Goal: Task Accomplishment & Management: Manage account settings

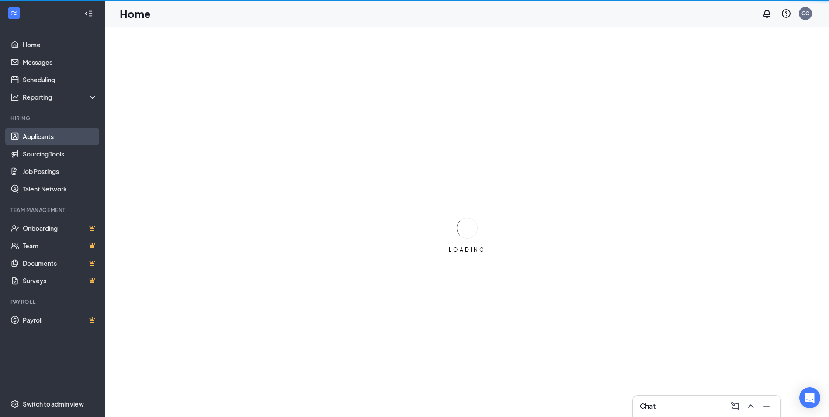
click at [32, 133] on link "Applicants" at bounding box center [60, 136] width 75 height 17
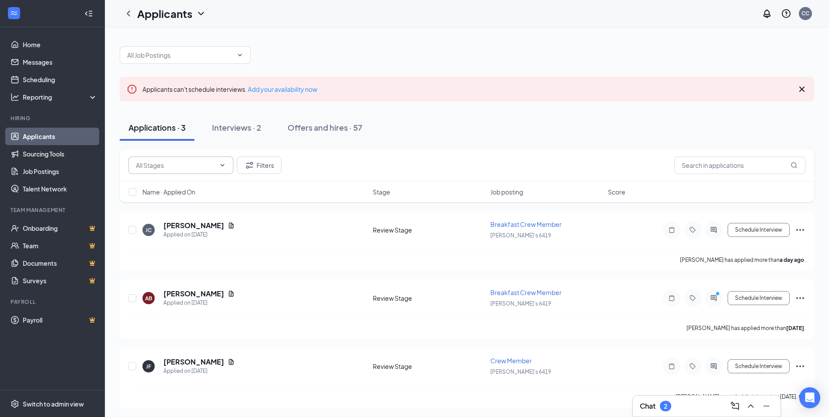
click at [221, 167] on icon "ChevronDown" at bounding box center [222, 165] width 7 height 7
click at [195, 183] on div "Review Stage (11360)" at bounding box center [165, 186] width 61 height 10
type input "Review Stage (11360)"
click at [263, 165] on button "Filters" at bounding box center [259, 164] width 45 height 17
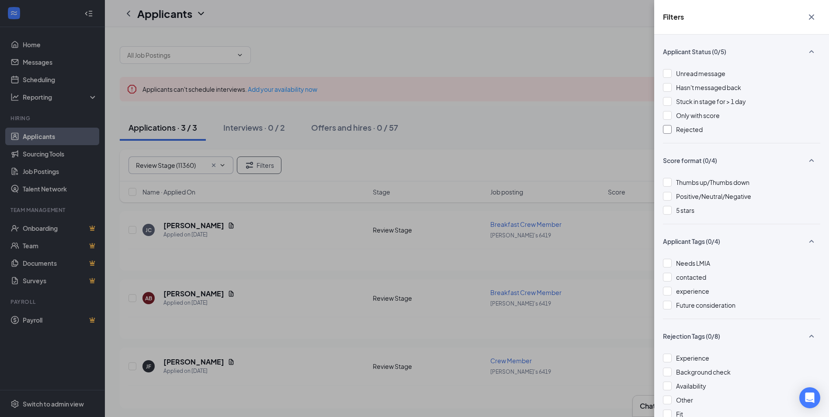
click at [665, 128] on div at bounding box center [667, 129] width 9 height 9
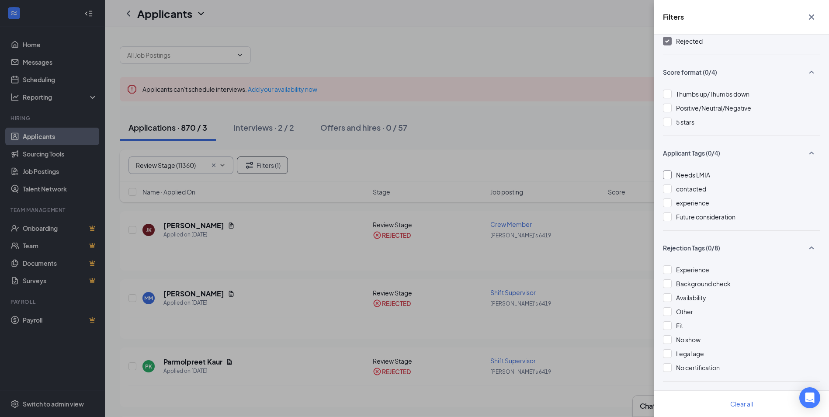
scroll to position [89, 0]
click at [513, 107] on div "Filters Applicant Status (1/5) Unread message Hasn't messaged back Stuck in sta…" at bounding box center [414, 208] width 829 height 417
click at [571, 124] on div "Filters Applicant Status (1/5) Unread message Hasn't messaged back Stuck in sta…" at bounding box center [414, 208] width 829 height 417
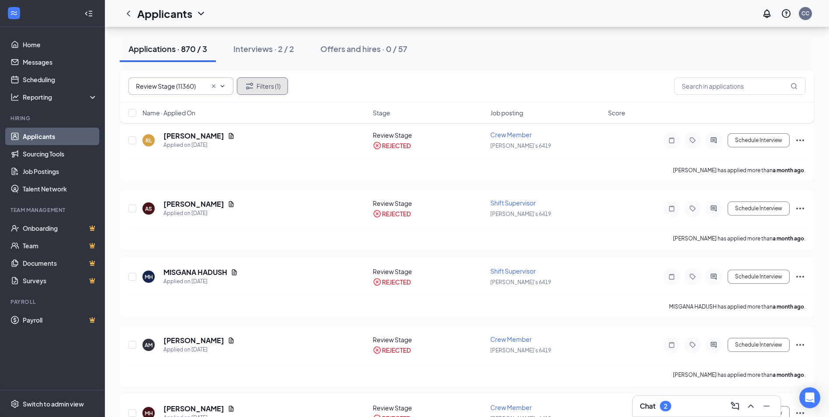
scroll to position [2009, 0]
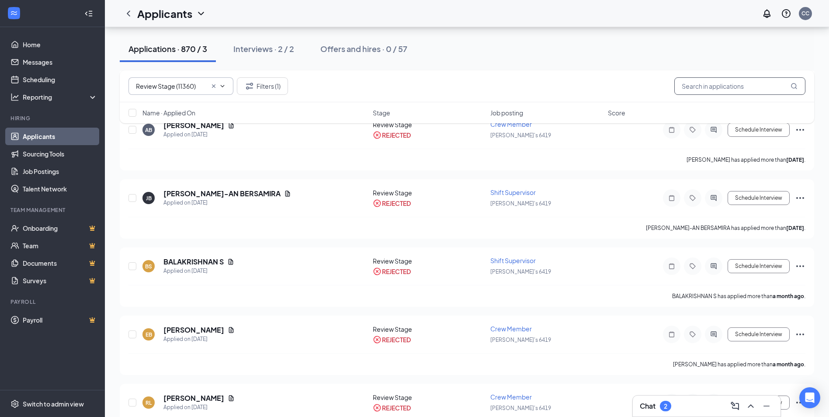
click at [712, 84] on input "text" at bounding box center [739, 85] width 131 height 17
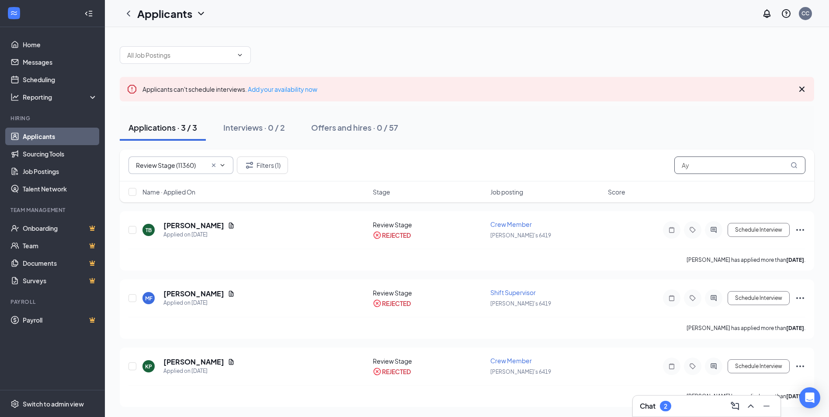
type input "A"
click at [328, 126] on div "Offers and hires · 0 / 57" at bounding box center [363, 127] width 87 height 11
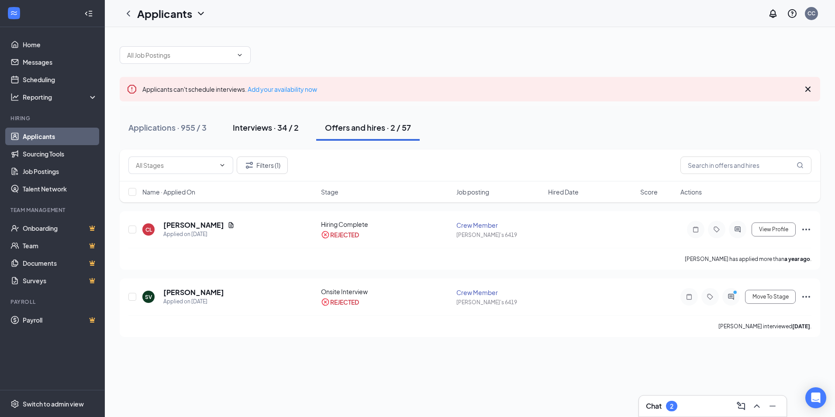
click at [270, 128] on div "Interviews · 34 / 2" at bounding box center [266, 127] width 66 height 11
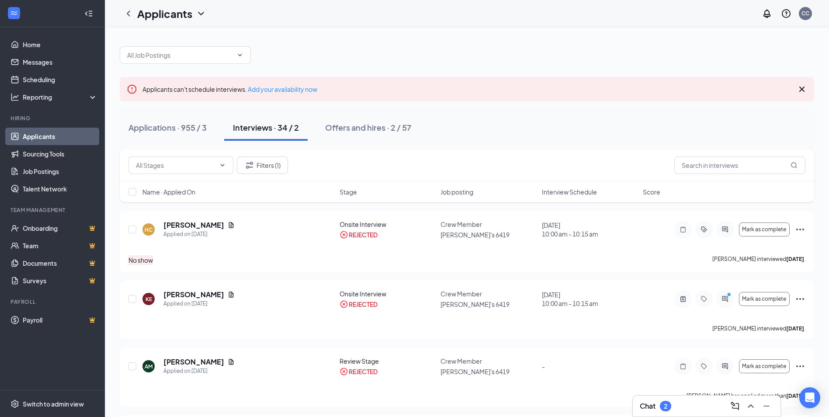
click at [232, 129] on button "Interviews · 34 / 2" at bounding box center [265, 127] width 83 height 26
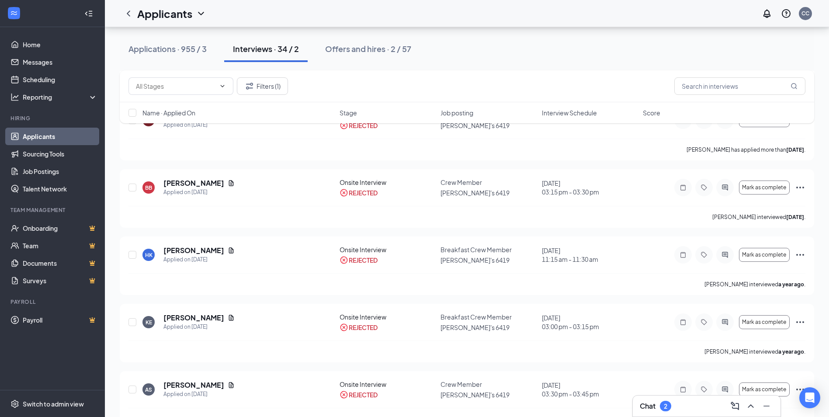
scroll to position [1573, 0]
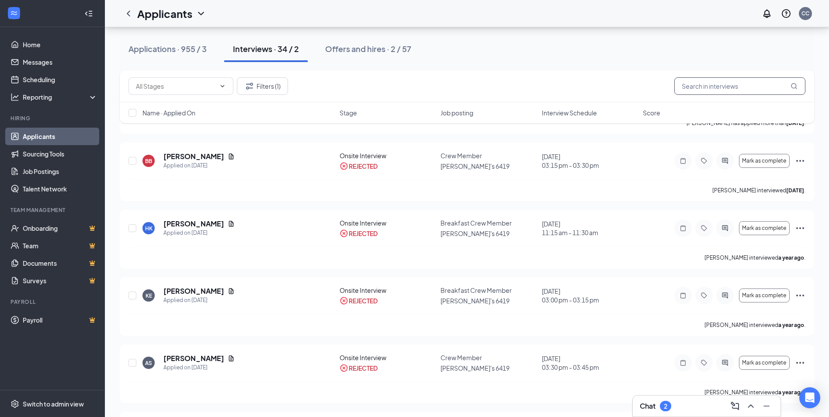
click at [702, 89] on input "text" at bounding box center [739, 85] width 131 height 17
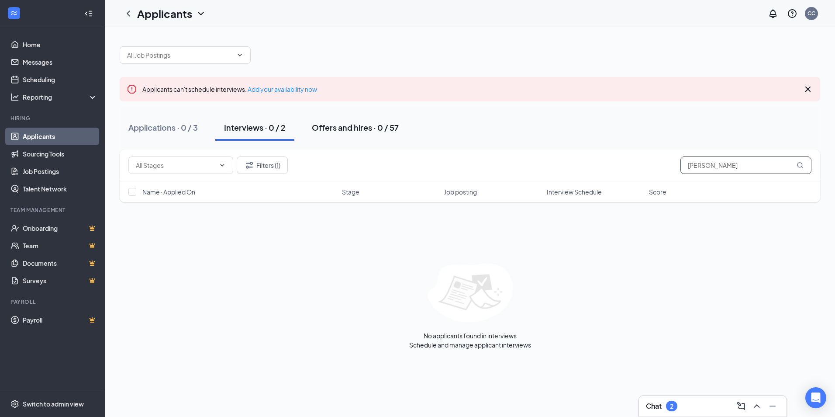
type input "[PERSON_NAME]"
click at [364, 128] on div "Offers and hires · 0 / 57" at bounding box center [355, 127] width 87 height 11
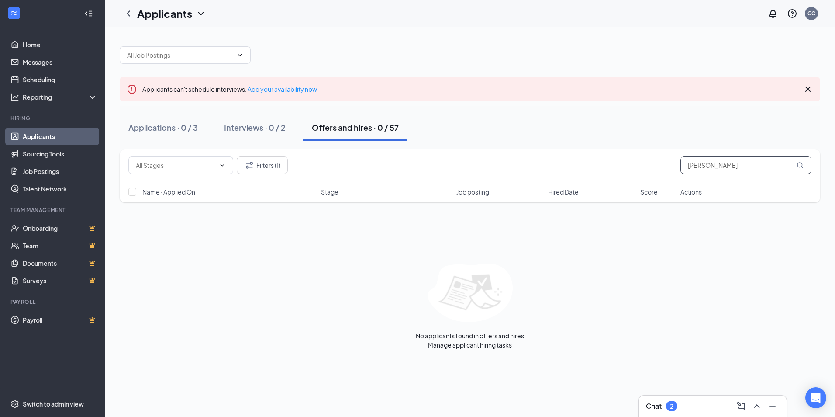
click at [733, 167] on input "[PERSON_NAME]" at bounding box center [746, 164] width 131 height 17
type input "A"
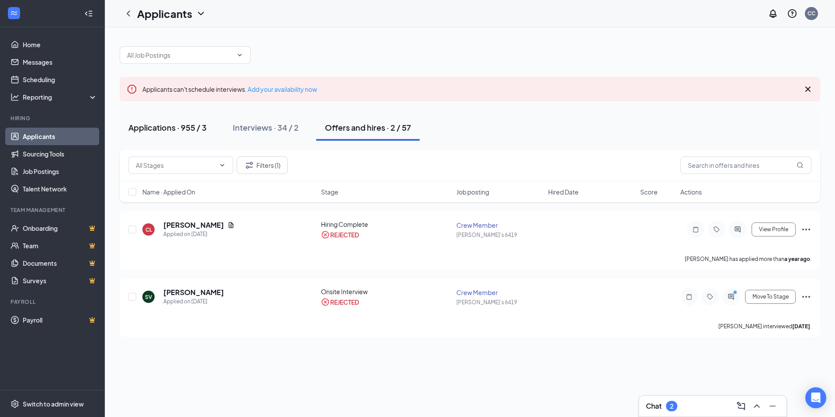
click at [151, 128] on div "Applications · 955 / 3" at bounding box center [167, 127] width 78 height 11
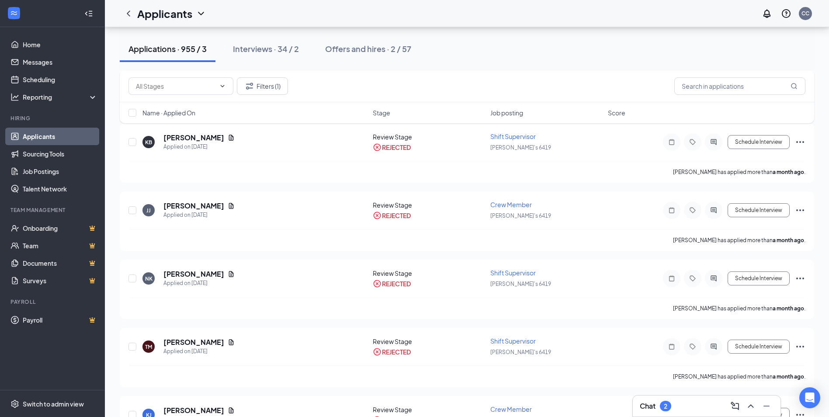
scroll to position [5111, 0]
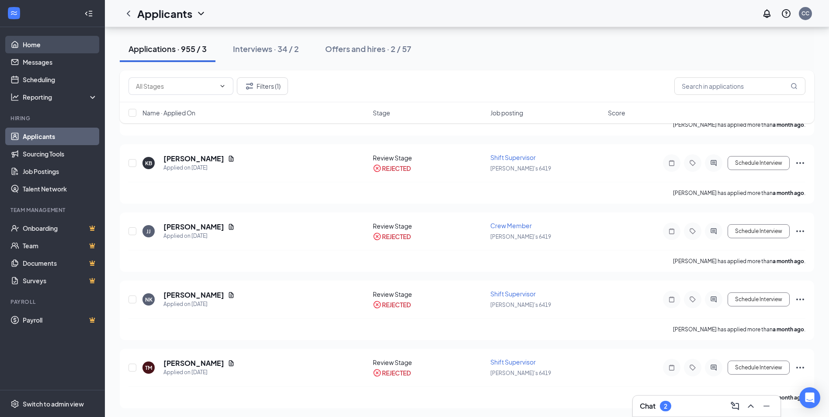
drag, startPoint x: 35, startPoint y: 44, endPoint x: 44, endPoint y: 46, distance: 8.9
click at [35, 44] on link "Home" at bounding box center [60, 44] width 75 height 17
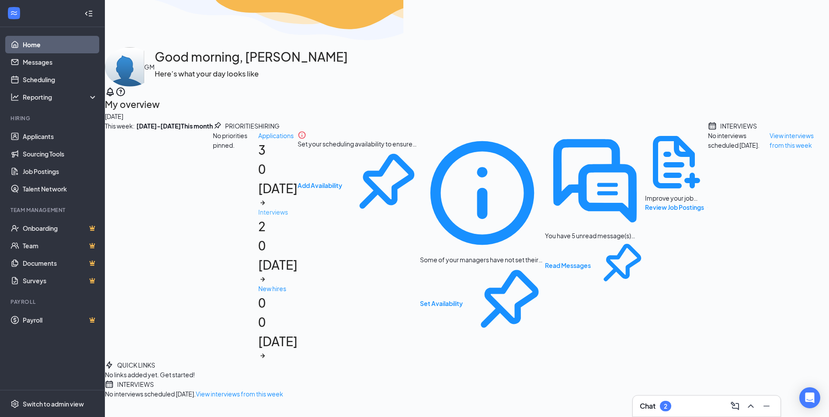
click at [297, 236] on h1 "2 0 [DATE]" at bounding box center [277, 250] width 39 height 67
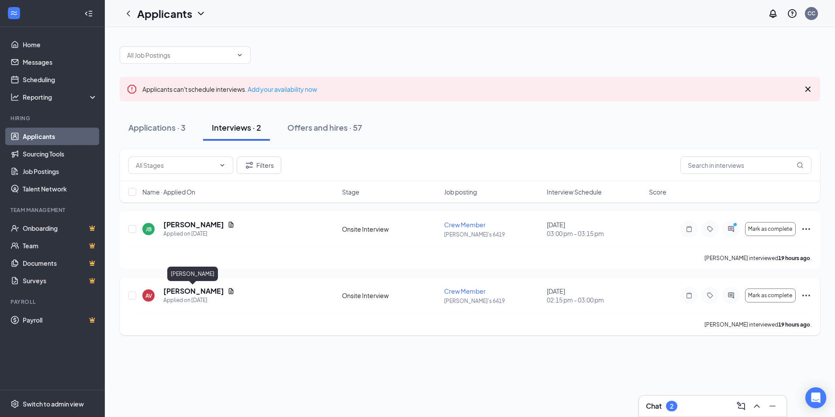
click at [191, 291] on h5 "Ayla VanderAa" at bounding box center [193, 291] width 61 height 10
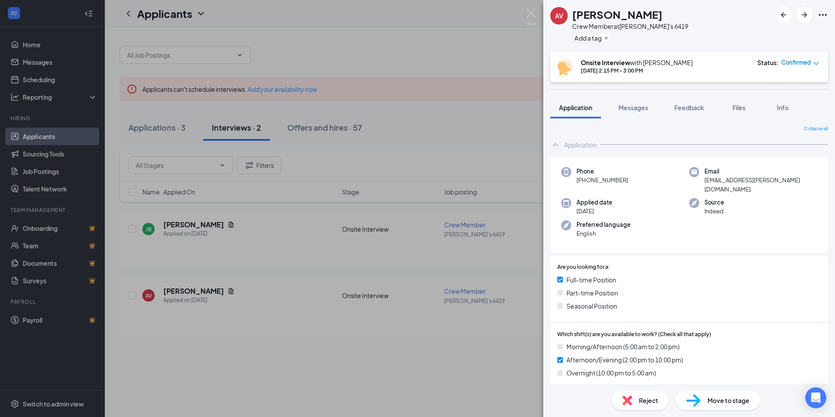
click at [729, 401] on span "Move to stage" at bounding box center [729, 400] width 42 height 10
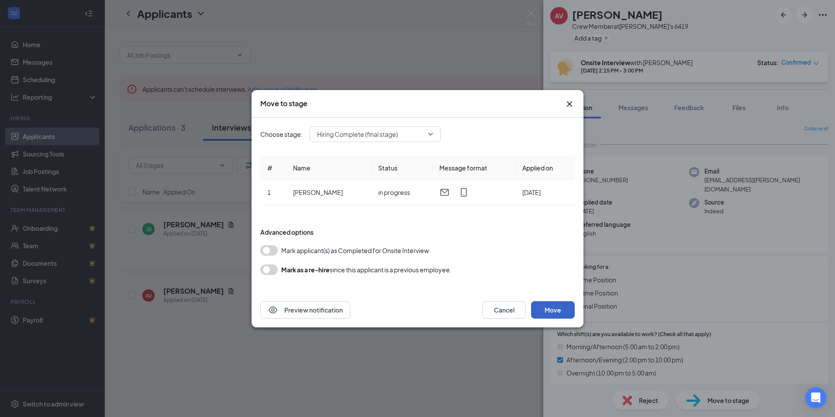
click at [550, 308] on button "Move" at bounding box center [553, 309] width 44 height 17
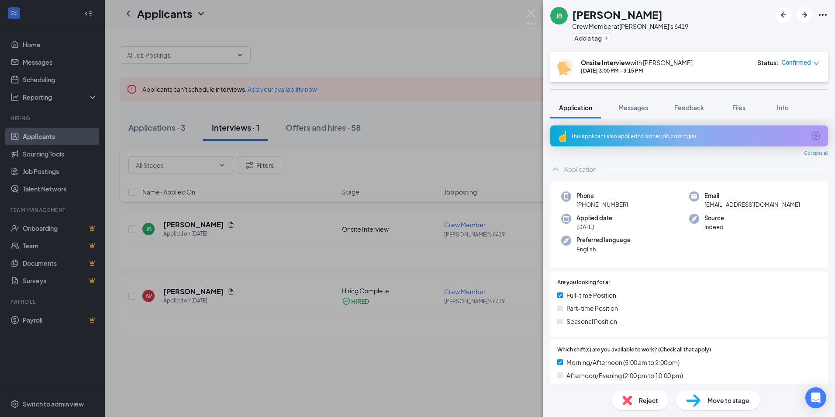
click at [629, 401] on img at bounding box center [628, 400] width 10 height 10
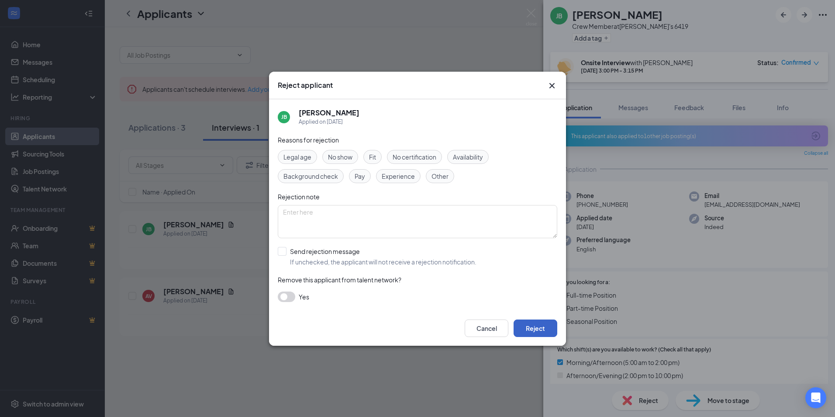
click at [536, 327] on button "Reject" at bounding box center [536, 327] width 44 height 17
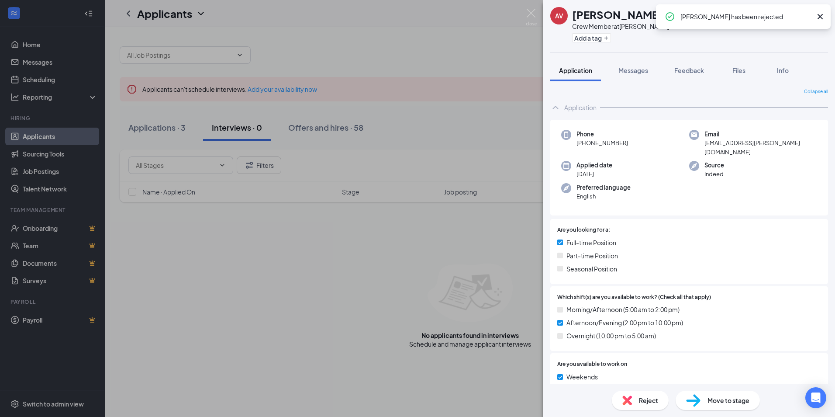
click at [463, 62] on div "AV Ayla VanderAa Crew Member at Wendy's 6419 Add a tag Application Messages Fee…" at bounding box center [417, 208] width 835 height 417
